Goal: Task Accomplishment & Management: Use online tool/utility

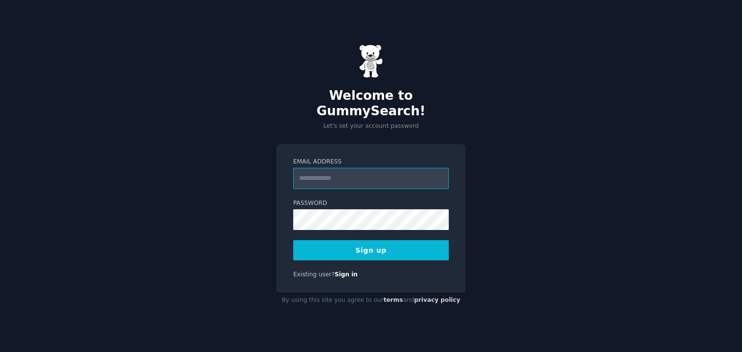
click at [351, 171] on input "Email Address" at bounding box center [370, 178] width 155 height 21
type input "**********"
click at [360, 245] on button "Sign up" at bounding box center [370, 250] width 155 height 20
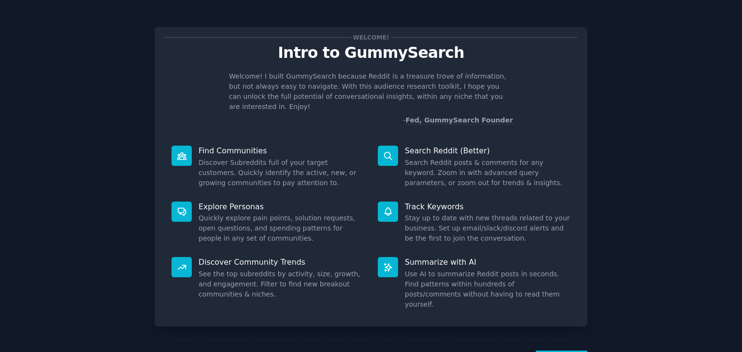
click at [457, 163] on dd "Search Reddit posts & comments for any keyword. Zoom in with advanced query par…" at bounding box center [488, 173] width 166 height 30
click at [395, 148] on div at bounding box center [388, 156] width 20 height 20
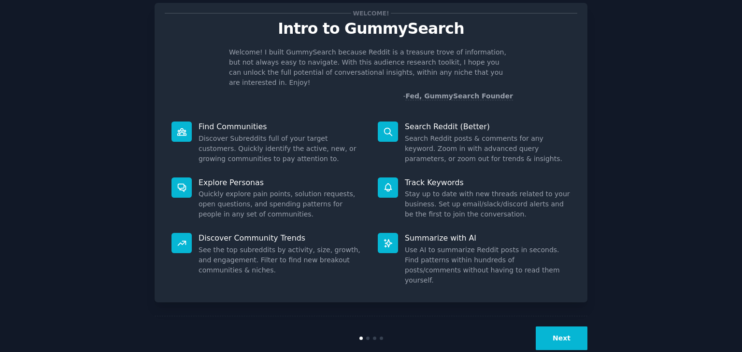
scroll to position [25, 0]
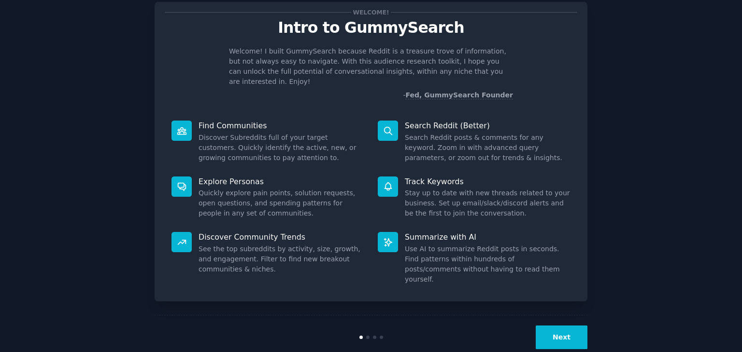
click at [566, 326] on button "Next" at bounding box center [561, 338] width 52 height 24
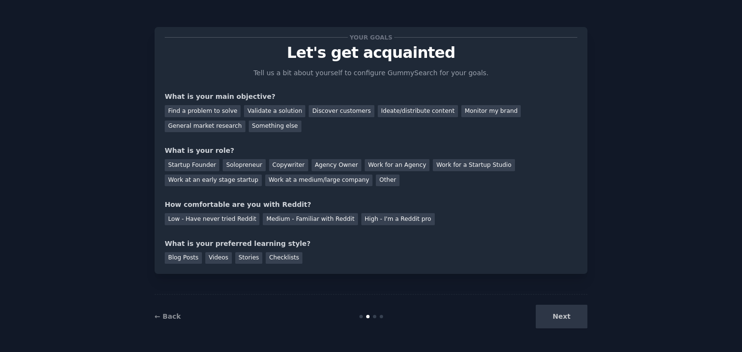
click at [592, 311] on div "Your goals Let's get acquainted Tell us a bit about yourself to configure Gummy…" at bounding box center [371, 176] width 715 height 325
click at [556, 323] on div "Next" at bounding box center [515, 317] width 144 height 24
click at [557, 322] on div "Next" at bounding box center [515, 317] width 144 height 24
click at [380, 180] on div "Startup Founder Solopreneur Copywriter Agency Owner Work for an Agency Work for…" at bounding box center [371, 171] width 412 height 30
click at [330, 106] on div "Discover customers" at bounding box center [340, 111] width 65 height 12
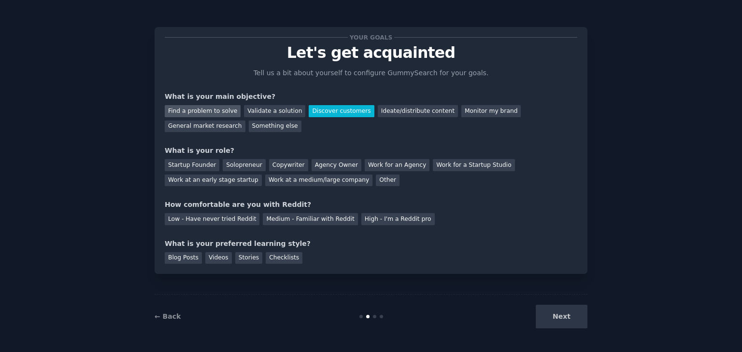
click at [196, 109] on div "Find a problem to solve" at bounding box center [203, 111] width 76 height 12
click at [309, 116] on div "Discover customers" at bounding box center [340, 111] width 65 height 12
click at [376, 176] on div "Other" at bounding box center [388, 181] width 24 height 12
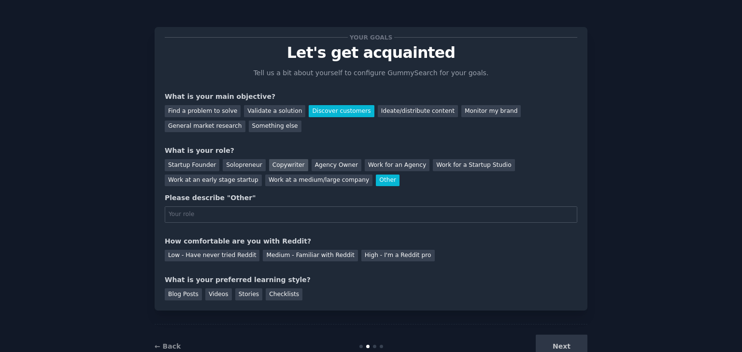
click at [280, 163] on div "Copywriter" at bounding box center [288, 165] width 39 height 12
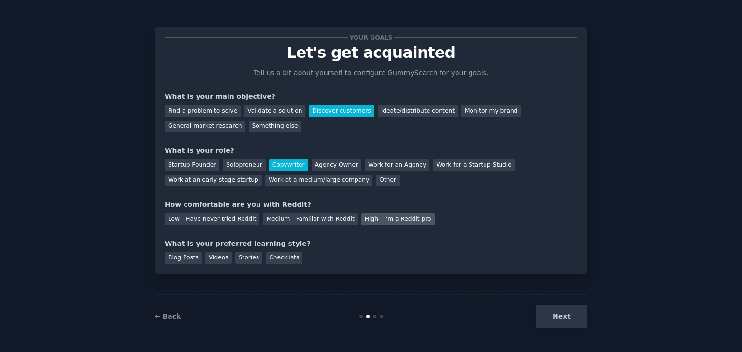
click at [375, 221] on div "High - I'm a Reddit pro" at bounding box center [397, 219] width 73 height 12
click at [298, 219] on div "Medium - Familiar with Reddit" at bounding box center [310, 219] width 95 height 12
click at [187, 260] on div "Blog Posts" at bounding box center [183, 258] width 37 height 12
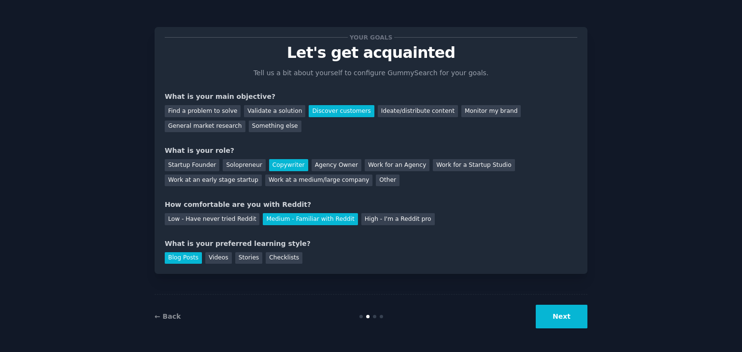
click at [564, 321] on button "Next" at bounding box center [561, 317] width 52 height 24
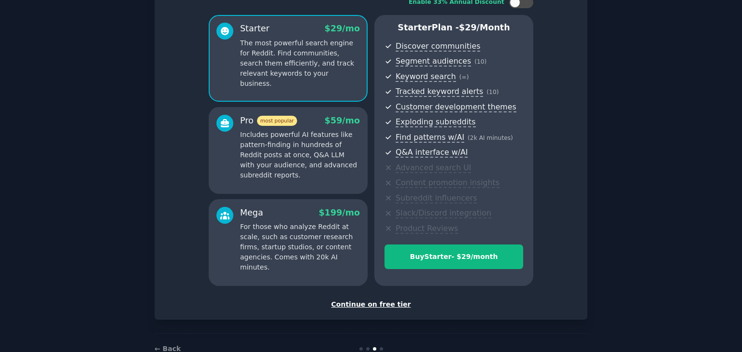
scroll to position [97, 0]
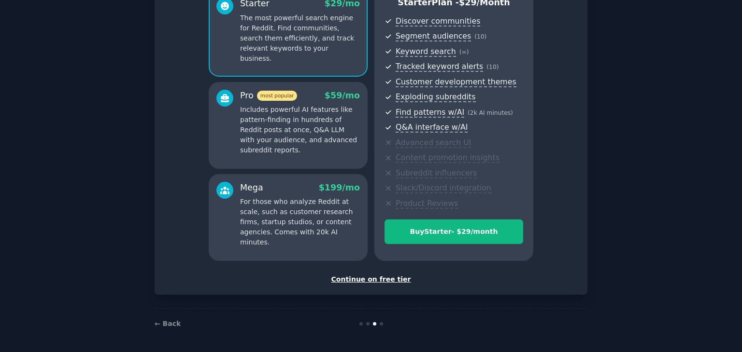
click at [381, 280] on div "Continue on free tier" at bounding box center [371, 280] width 412 height 10
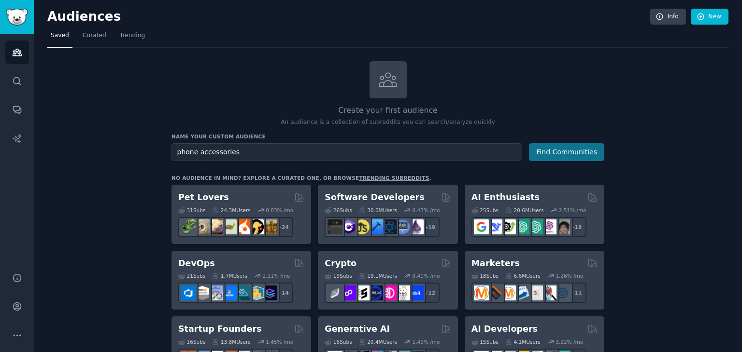
type input "phone accessories"
click at [570, 149] on button "Find Communities" at bounding box center [566, 152] width 75 height 18
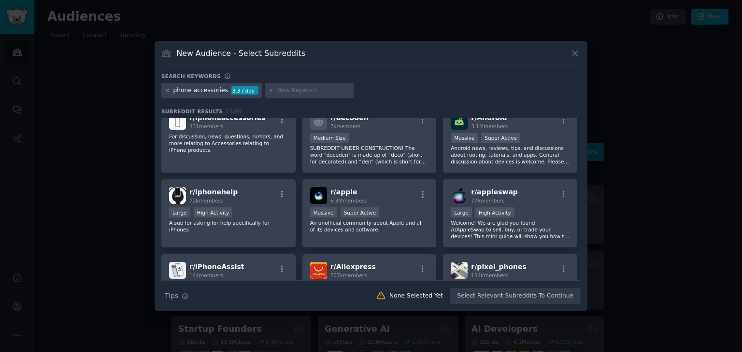
scroll to position [236, 0]
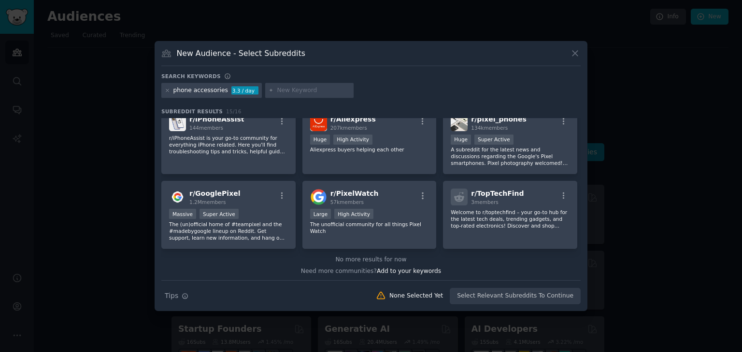
click at [577, 57] on icon at bounding box center [575, 53] width 10 height 10
